Goal: Task Accomplishment & Management: Manage account settings

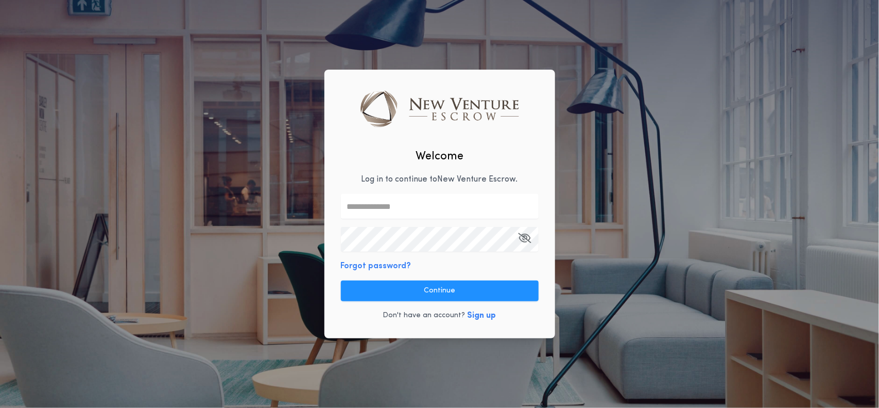
click at [413, 209] on input "text" at bounding box center [440, 206] width 198 height 25
paste input "**********"
type input "**********"
click at [521, 238] on icon "button" at bounding box center [525, 238] width 13 height 1
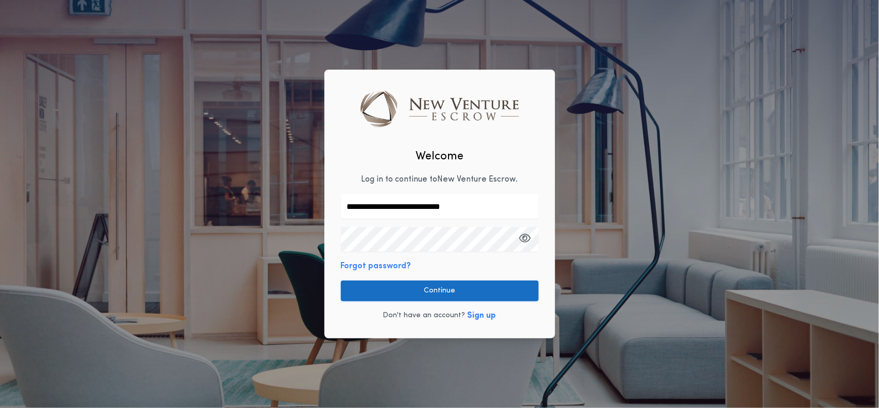
click at [456, 292] on button "Continue" at bounding box center [440, 290] width 198 height 21
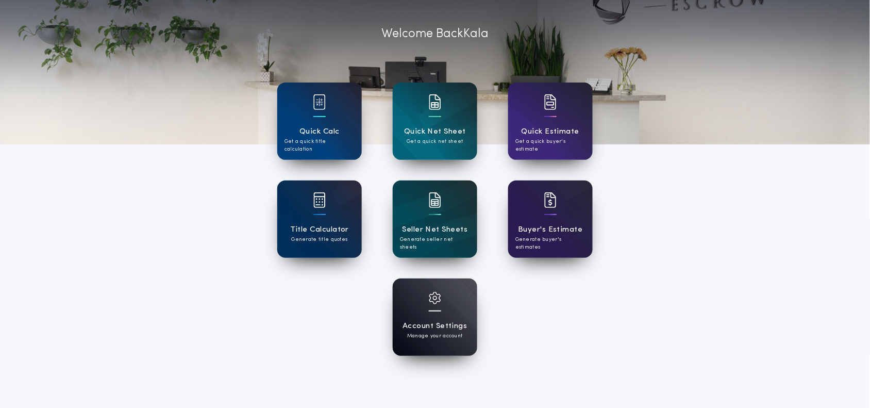
scroll to position [64, 0]
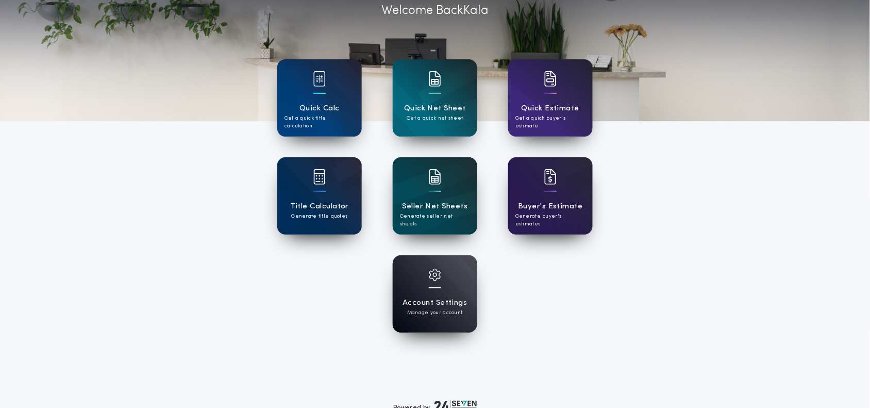
click at [433, 297] on h1 "Account Settings" at bounding box center [434, 303] width 64 height 12
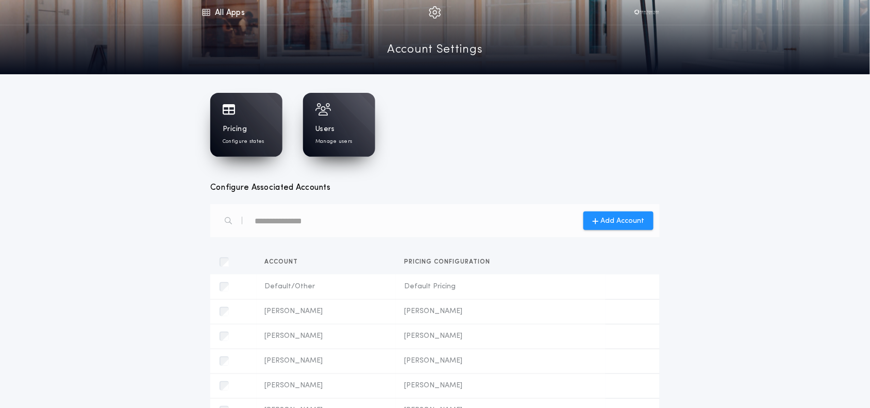
click at [253, 133] on div "Pricing Configure states" at bounding box center [246, 134] width 47 height 21
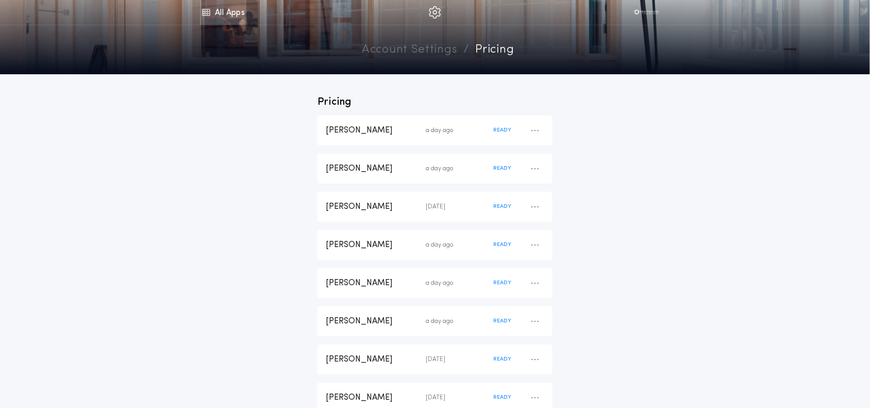
click at [218, 13] on link "All Apps" at bounding box center [223, 12] width 46 height 25
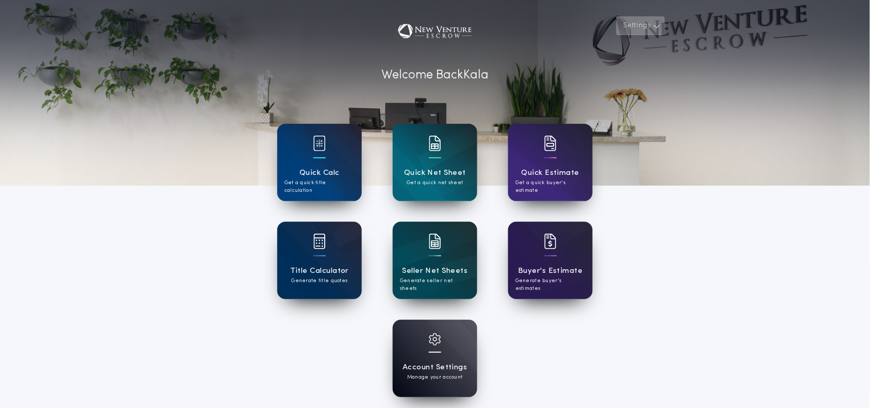
click at [647, 27] on button "Settings" at bounding box center [640, 25] width 48 height 19
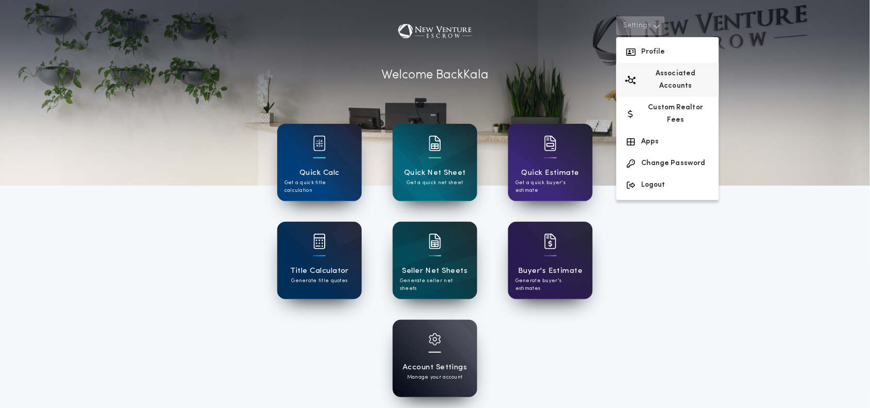
click at [685, 73] on button "Associated Accounts" at bounding box center [667, 80] width 103 height 34
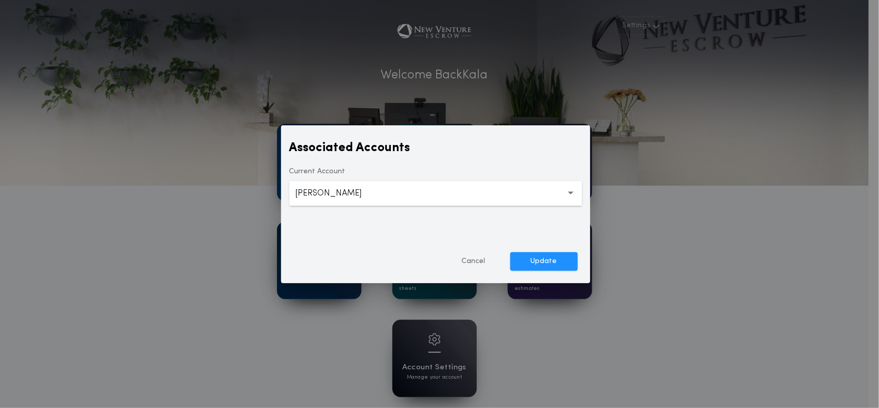
click at [491, 195] on button "**********" at bounding box center [436, 193] width 293 height 25
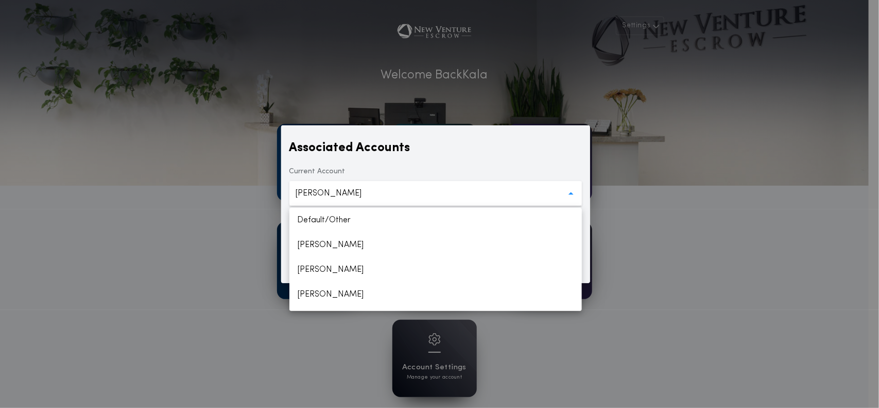
click at [659, 187] on div "**********" at bounding box center [439, 204] width 879 height 408
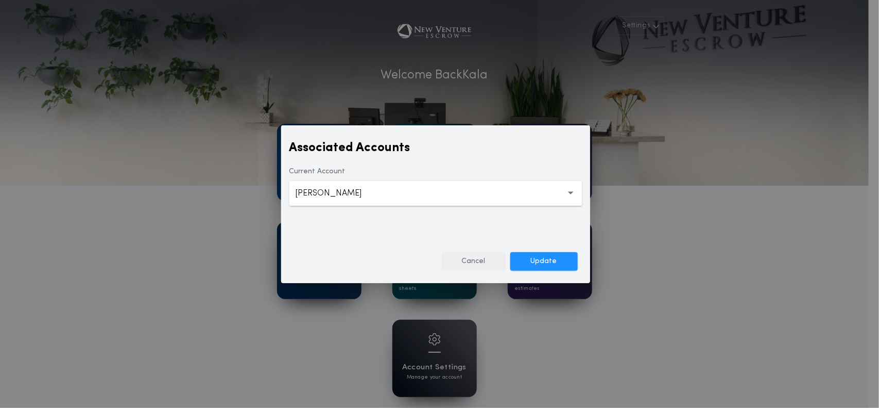
click at [476, 258] on button "Cancel" at bounding box center [474, 261] width 65 height 19
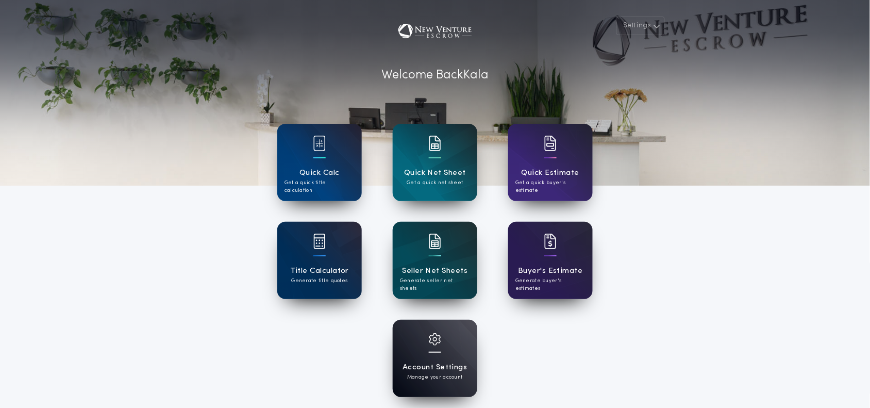
click at [420, 362] on h1 "Account Settings" at bounding box center [434, 367] width 64 height 12
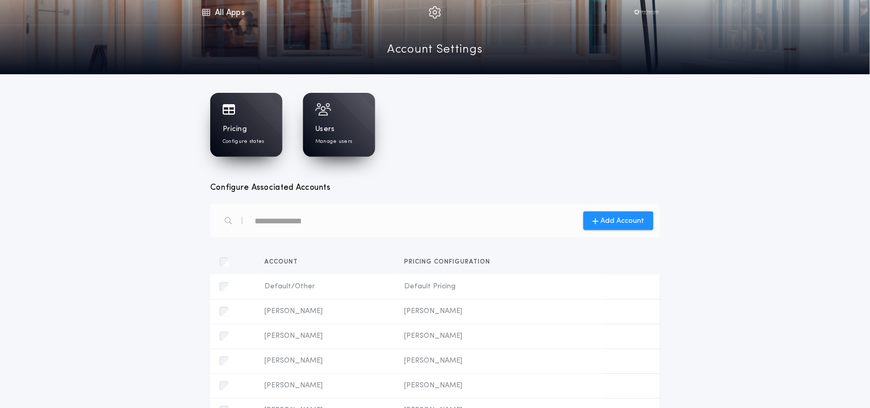
click at [247, 126] on div "Pricing Configure states" at bounding box center [246, 134] width 47 height 21
click at [252, 131] on div "Pricing Configure states" at bounding box center [246, 134] width 47 height 21
click at [213, 4] on link "All Apps" at bounding box center [223, 12] width 46 height 25
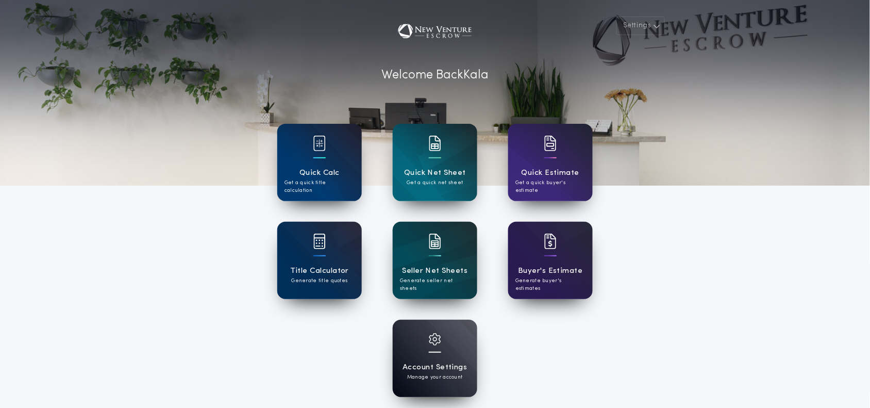
click at [307, 168] on h1 "Quick Calc" at bounding box center [319, 173] width 40 height 12
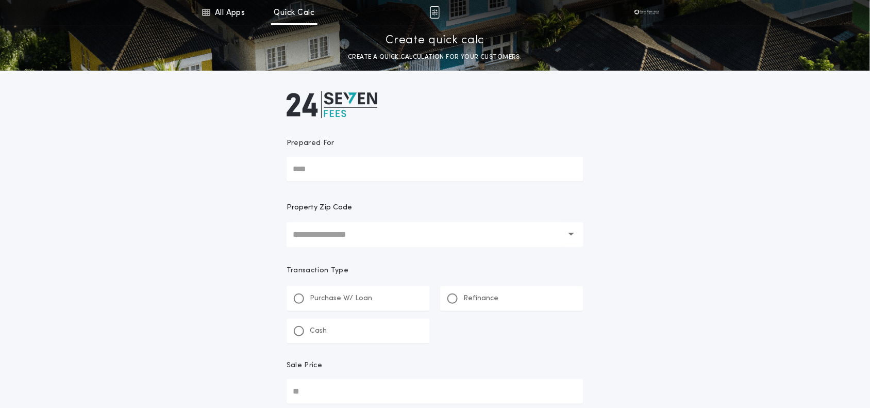
click at [389, 236] on input "text" at bounding box center [428, 234] width 270 height 25
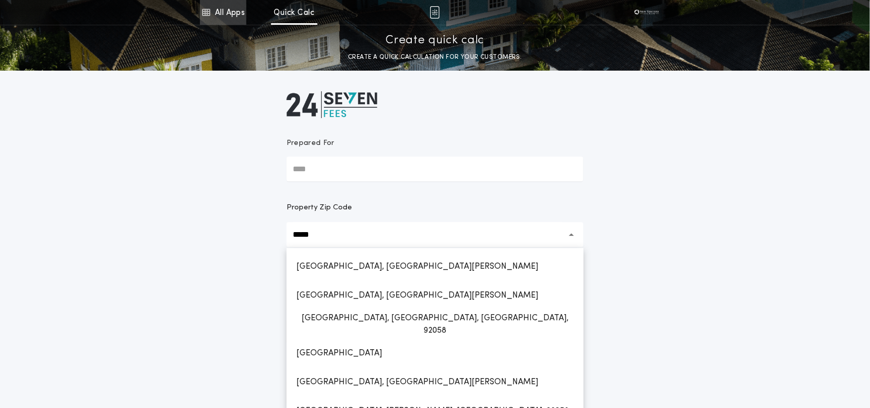
type input "*****"
click at [243, 17] on link "All Apps" at bounding box center [223, 12] width 46 height 25
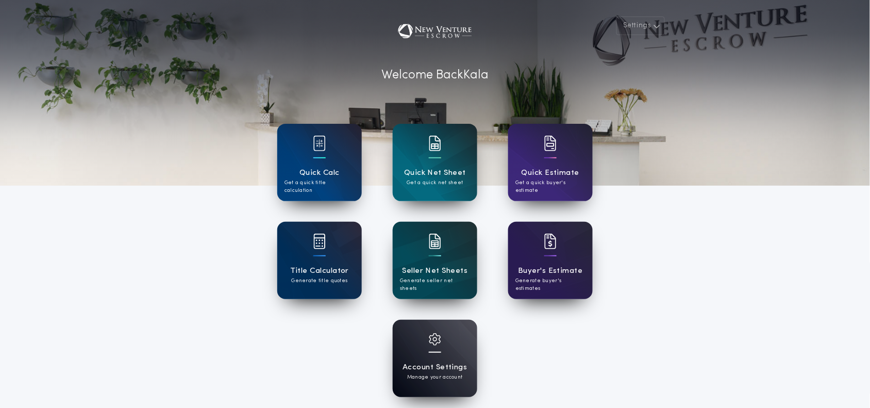
click at [461, 371] on h1 "Account Settings" at bounding box center [434, 367] width 64 height 12
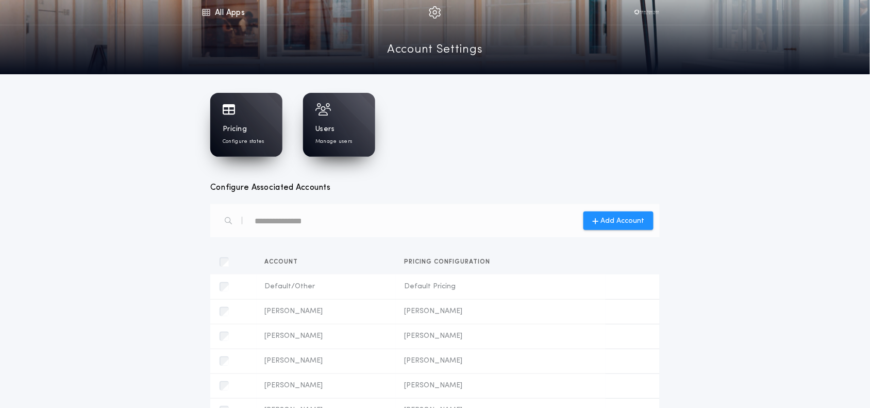
click at [258, 133] on div "Pricing Configure states" at bounding box center [246, 134] width 47 height 21
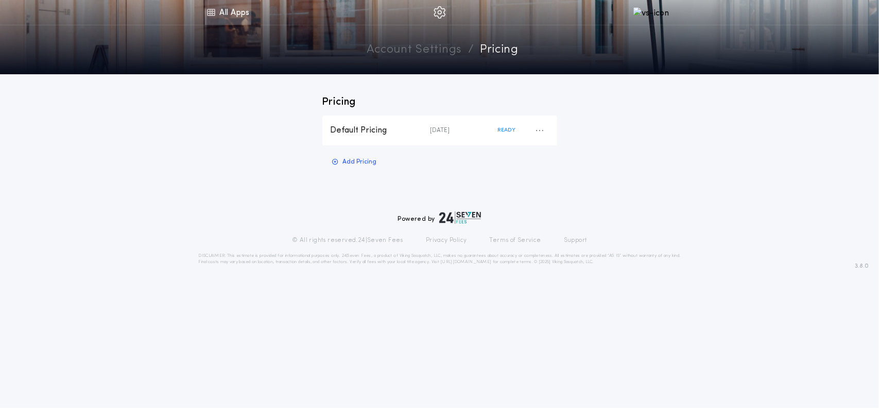
click at [211, 12] on icon at bounding box center [210, 12] width 9 height 12
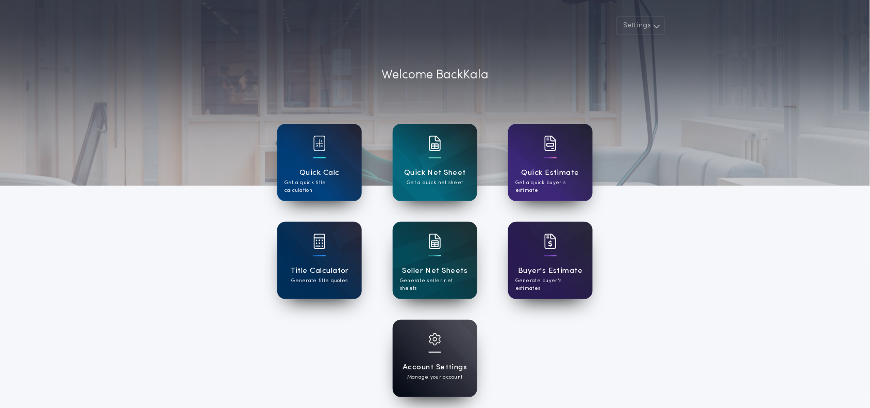
click at [446, 351] on div "Account Settings Manage your account" at bounding box center [435, 357] width 84 height 77
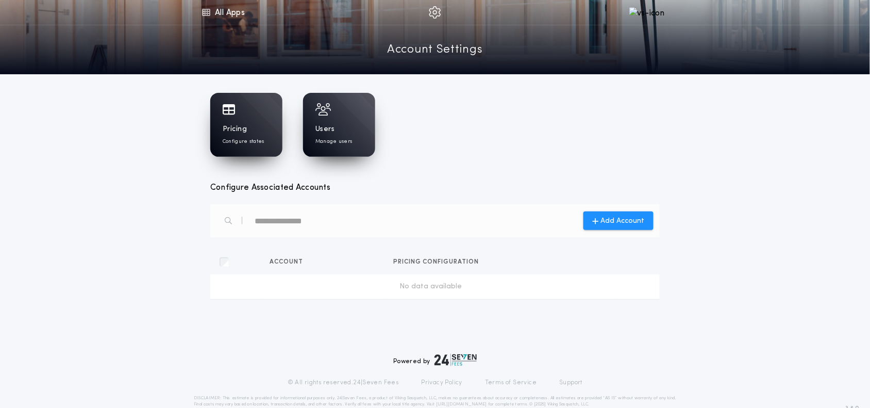
click at [248, 142] on p "Configure states" at bounding box center [244, 142] width 42 height 8
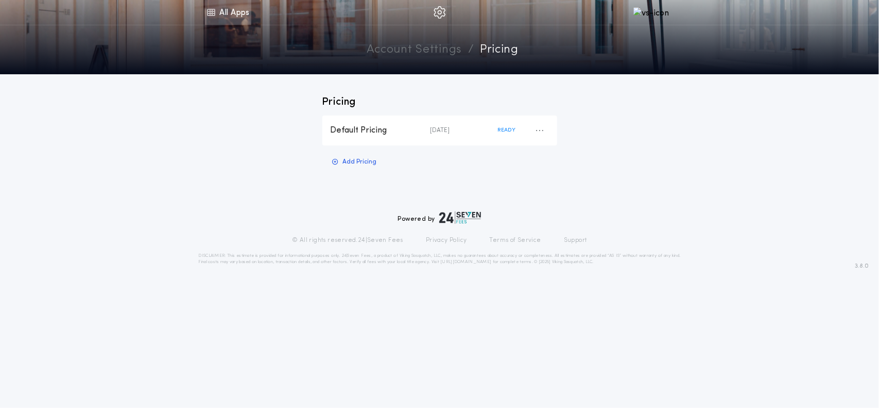
click at [232, 11] on link "All Apps" at bounding box center [228, 12] width 46 height 25
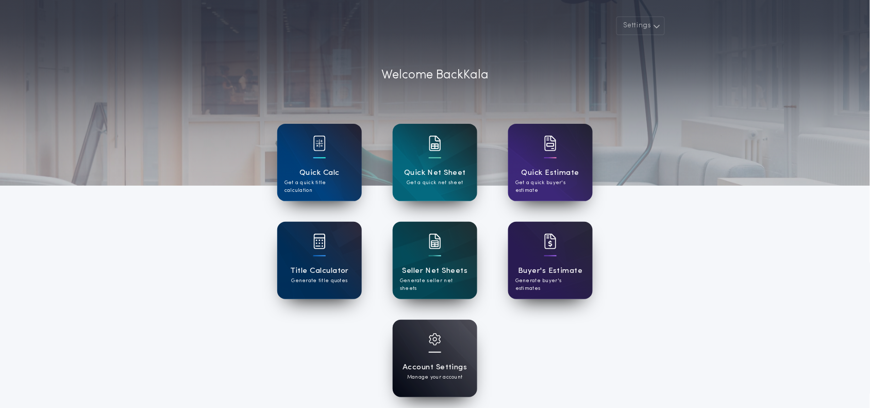
click at [438, 360] on div "Account Settings Manage your account" at bounding box center [435, 357] width 84 height 77
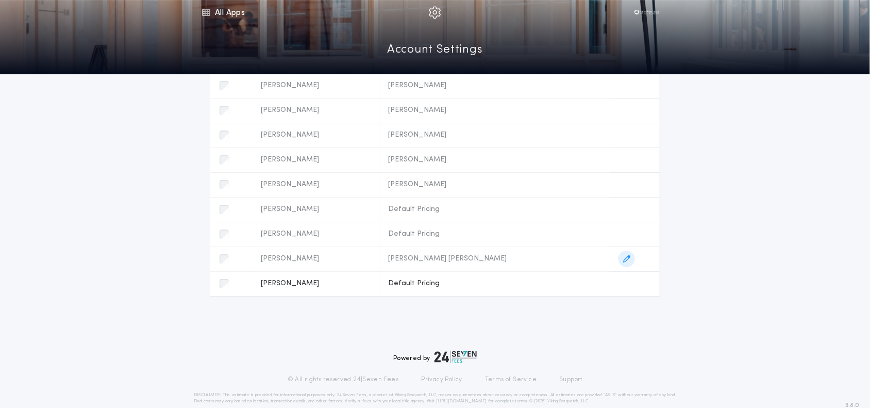
scroll to position [1018, 0]
